Goal: Transaction & Acquisition: Subscribe to service/newsletter

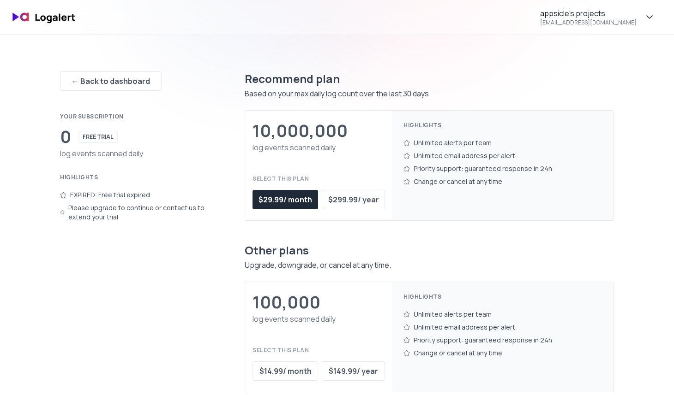
click at [316, 138] on div "10,000,000" at bounding box center [299, 131] width 95 height 18
click at [325, 135] on div "10,000,000" at bounding box center [299, 131] width 95 height 18
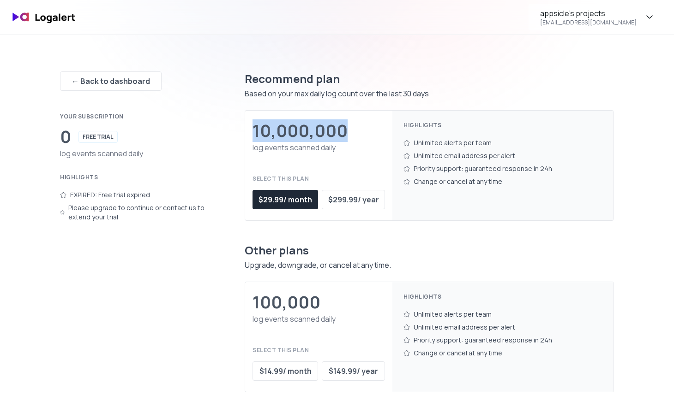
click at [325, 135] on div "10,000,000" at bounding box center [299, 131] width 95 height 18
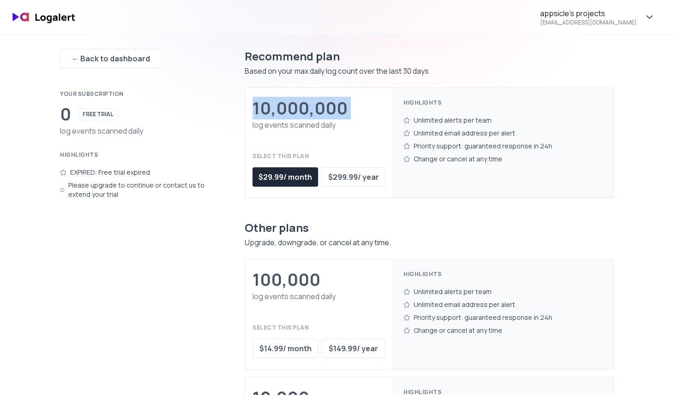
click at [339, 287] on div "100,000" at bounding box center [318, 280] width 132 height 18
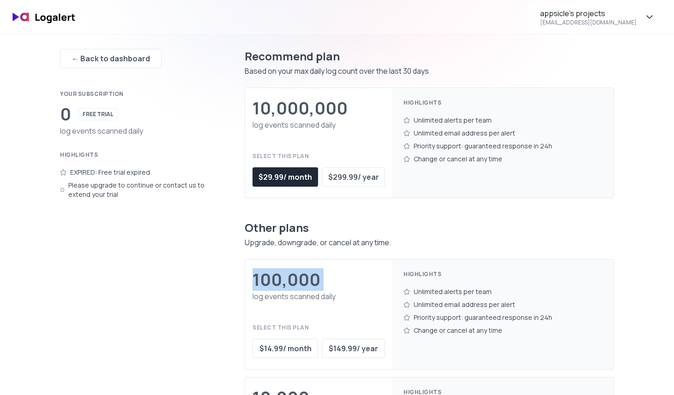
click at [339, 309] on div "100,000 log events scanned daily Select this plan $ 14.99 / month $ 149.99 / ye…" at bounding box center [318, 315] width 147 height 110
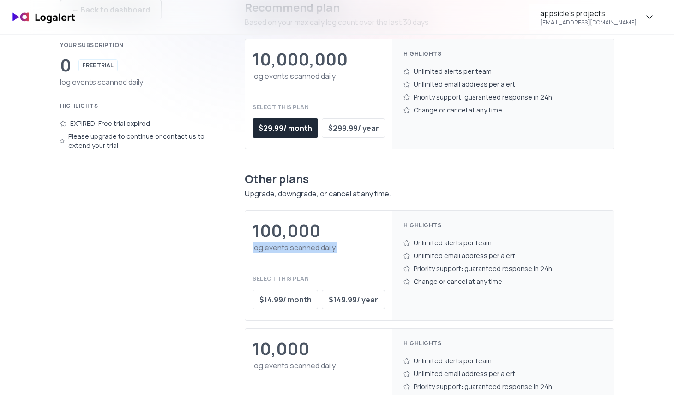
scroll to position [0, 0]
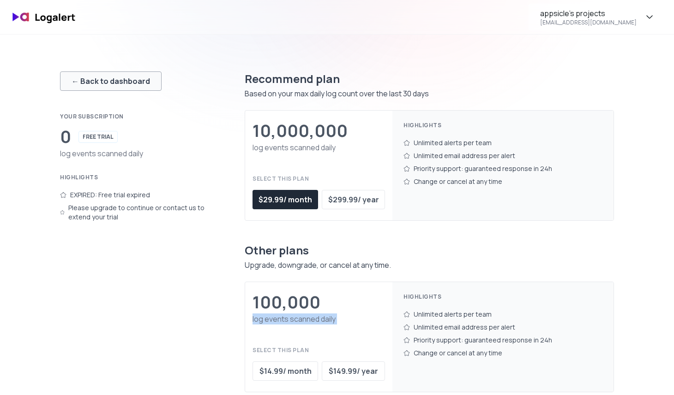
click at [139, 78] on div "← Back to dashboard" at bounding box center [111, 81] width 78 height 11
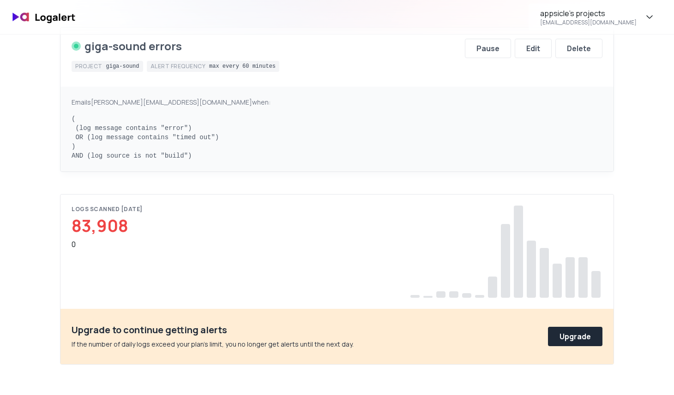
click at [319, 100] on div "Emails [PERSON_NAME][EMAIL_ADDRESS][DOMAIN_NAME] when:" at bounding box center [337, 102] width 531 height 9
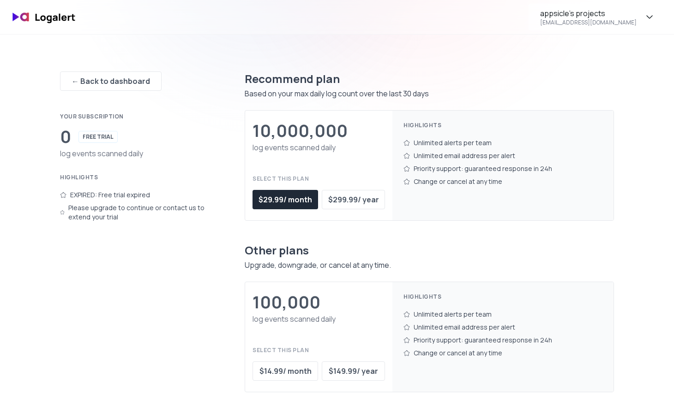
click at [347, 148] on div "log events scanned daily" at bounding box center [318, 147] width 132 height 11
click at [357, 136] on div "10,000,000" at bounding box center [318, 131] width 132 height 18
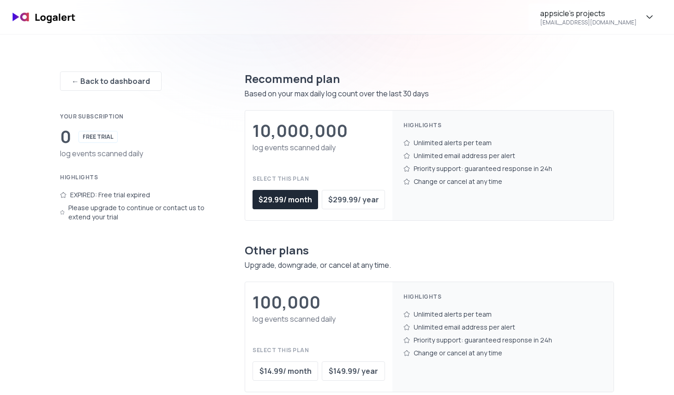
click at [357, 136] on div "10,000,000" at bounding box center [318, 131] width 132 height 18
click at [345, 148] on div "log events scanned daily" at bounding box center [318, 147] width 132 height 11
click at [460, 169] on div "Priority support: guaranteed response in 24h" at bounding box center [502, 168] width 199 height 13
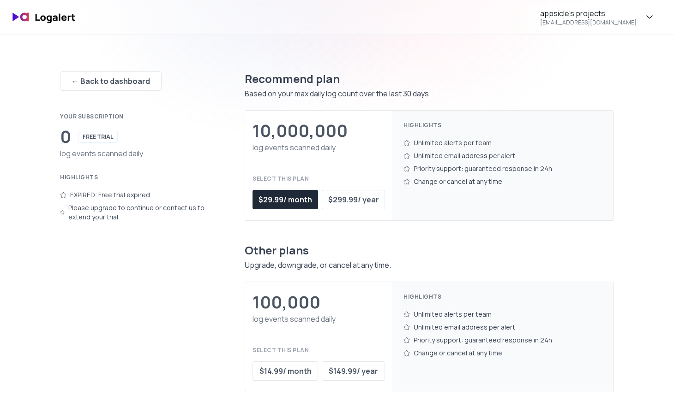
click at [460, 169] on div "Priority support: guaranteed response in 24h" at bounding box center [502, 168] width 199 height 13
click at [489, 160] on div "Unlimited email address per alert" at bounding box center [502, 156] width 199 height 13
